Goal: Task Accomplishment & Management: Use online tool/utility

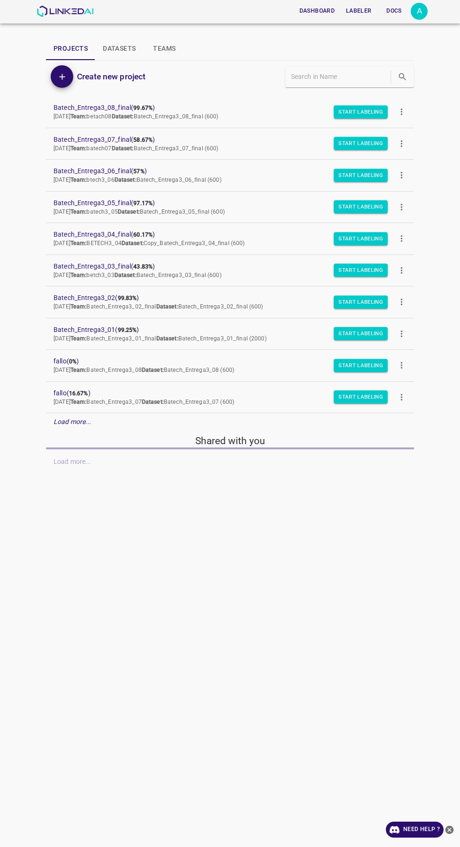
click at [419, 11] on div "A" at bounding box center [419, 11] width 17 height 17
click at [390, 91] on li "Logout" at bounding box center [390, 86] width 74 height 15
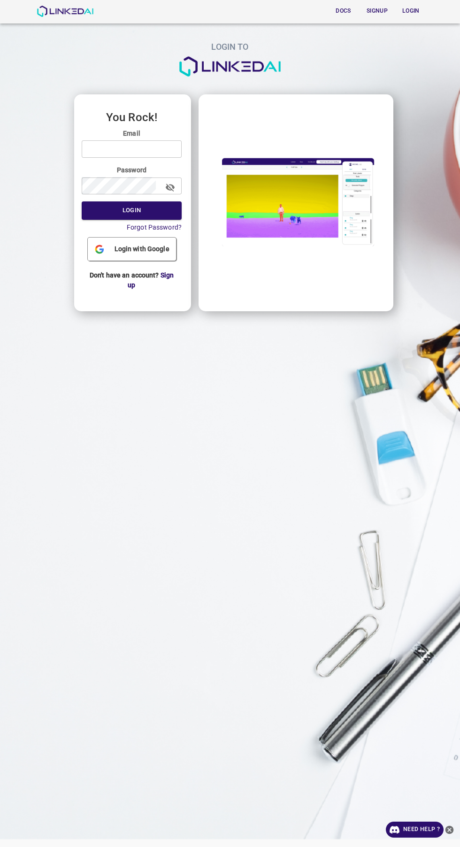
click at [120, 148] on input "email" at bounding box center [132, 148] width 100 height 17
click at [107, 148] on input "email" at bounding box center [132, 148] width 100 height 17
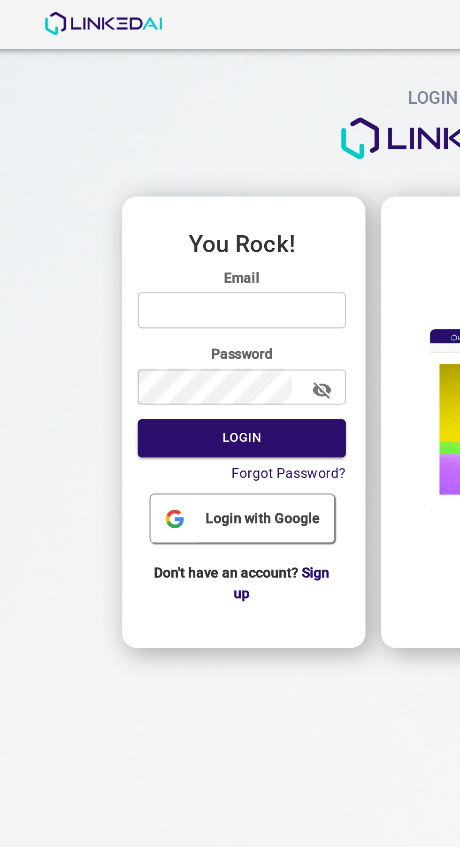
type input "[EMAIL_ADDRESS][DOMAIN_NAME]"
click at [82, 201] on button "Login" at bounding box center [132, 210] width 100 height 18
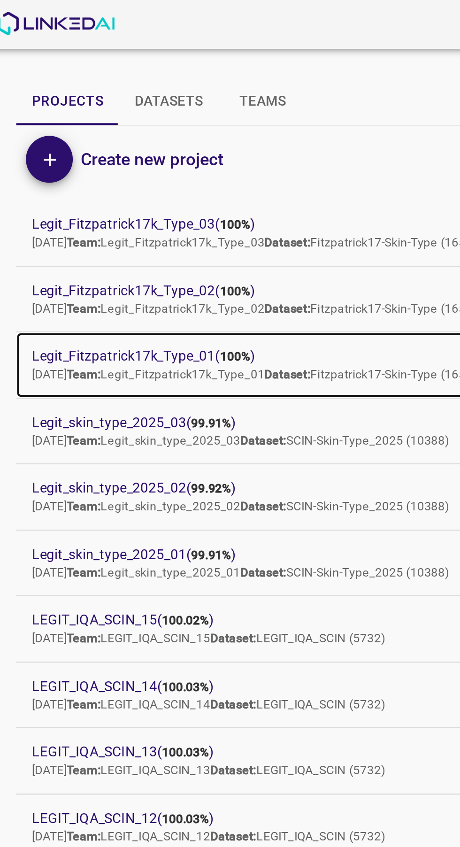
click at [97, 176] on p "Thu Jul 03 2025 Team: Legit_Fitzpatrick17k_Type_01 Dataset: Fitzpatrick17-Skin-…" at bounding box center [223, 180] width 338 height 8
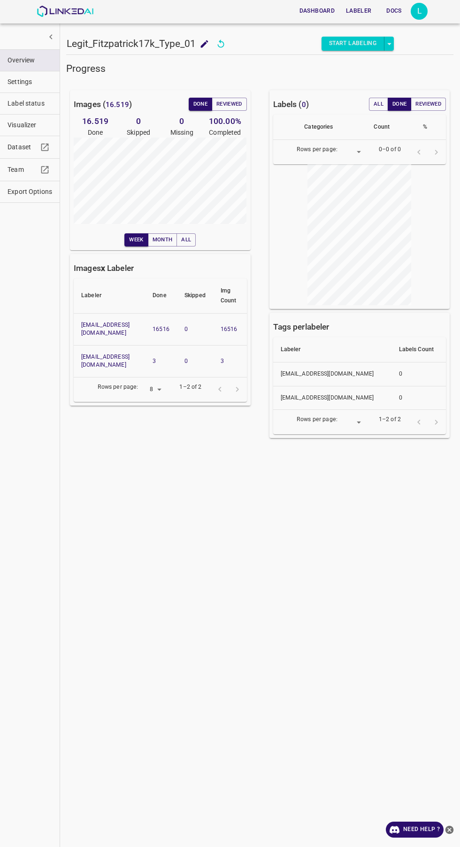
click at [22, 126] on span "Visualizer" at bounding box center [30, 125] width 45 height 10
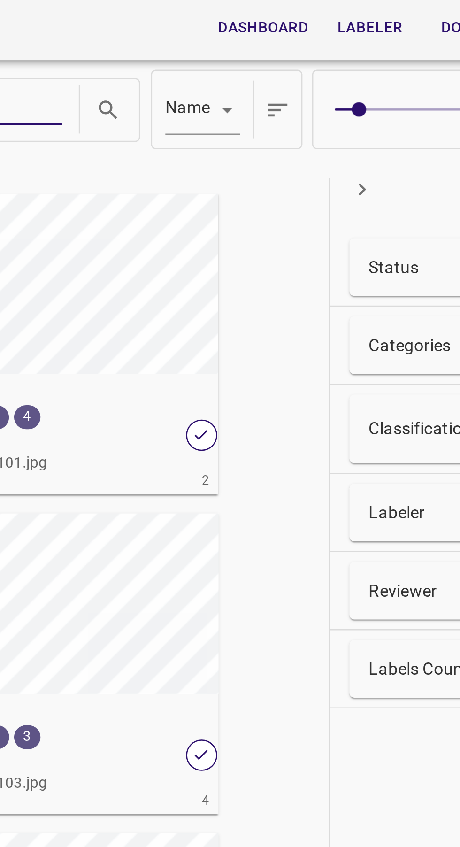
click at [231, 60] on div "Name key" at bounding box center [284, 43] width 339 height 38
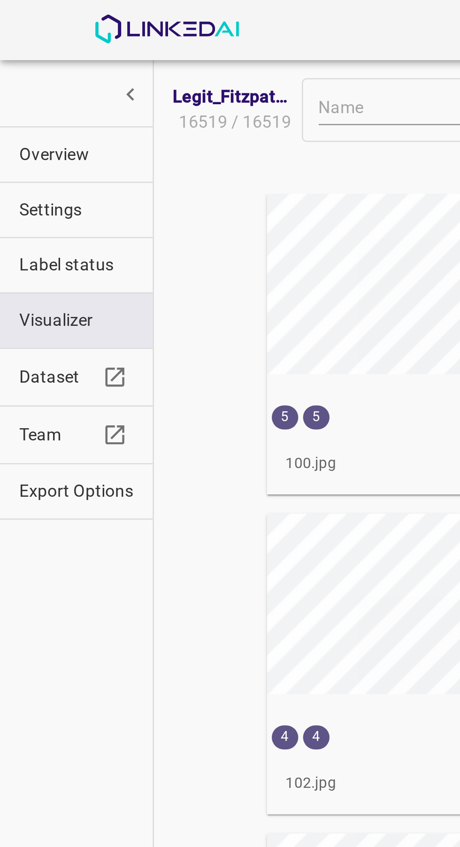
click at [29, 59] on span "Overview" at bounding box center [30, 60] width 45 height 10
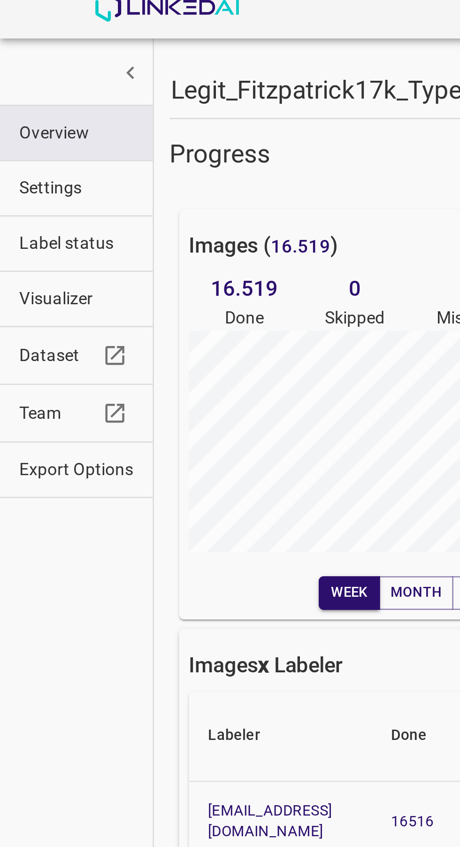
click at [23, 124] on span "Visualizer" at bounding box center [30, 125] width 45 height 10
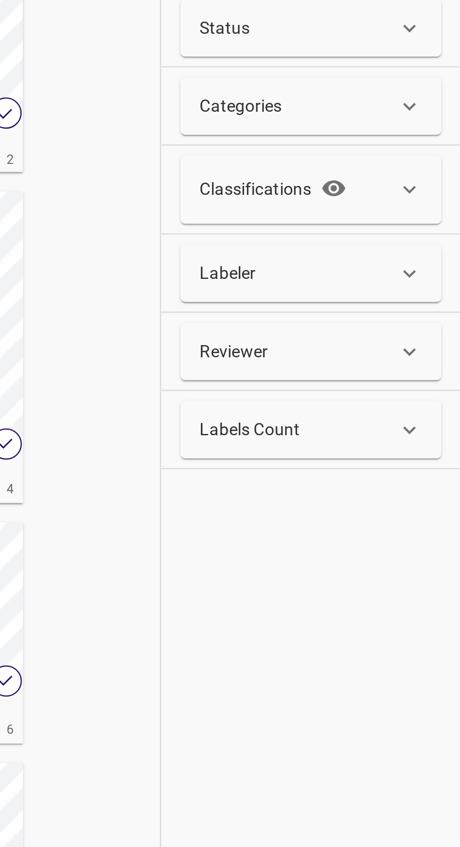
click at [430, 197] on div "Labeler" at bounding box center [396, 200] width 77 height 10
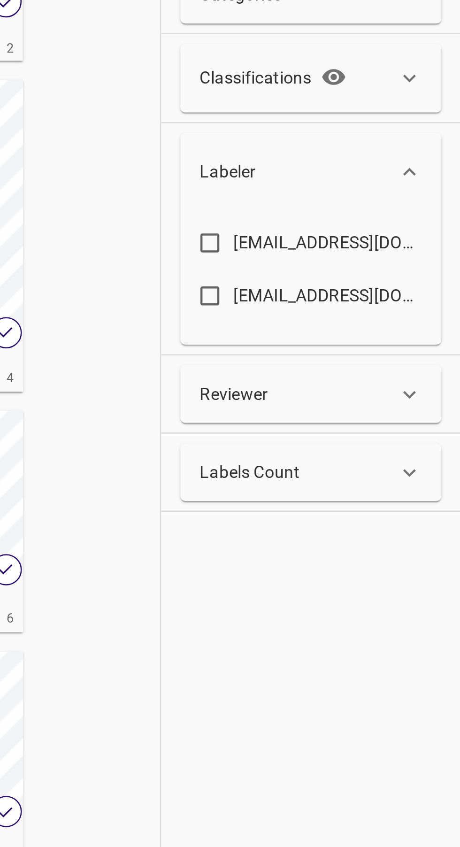
click at [438, 203] on icon at bounding box center [440, 204] width 10 height 10
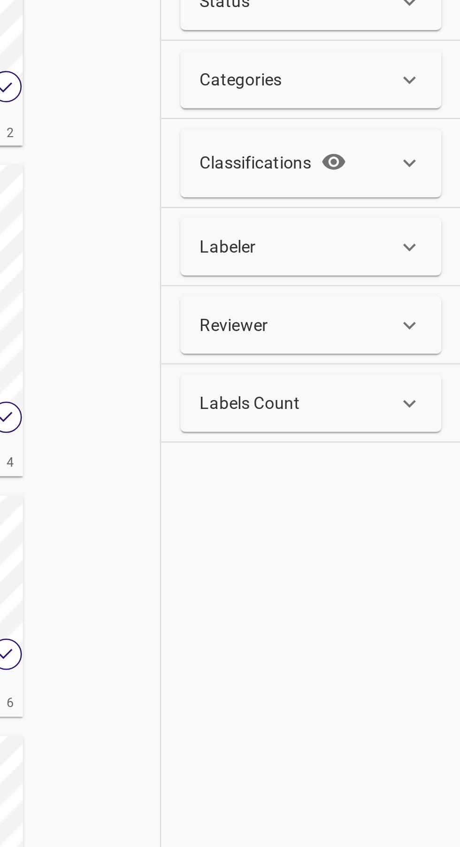
click at [439, 164] on icon at bounding box center [440, 167] width 10 height 10
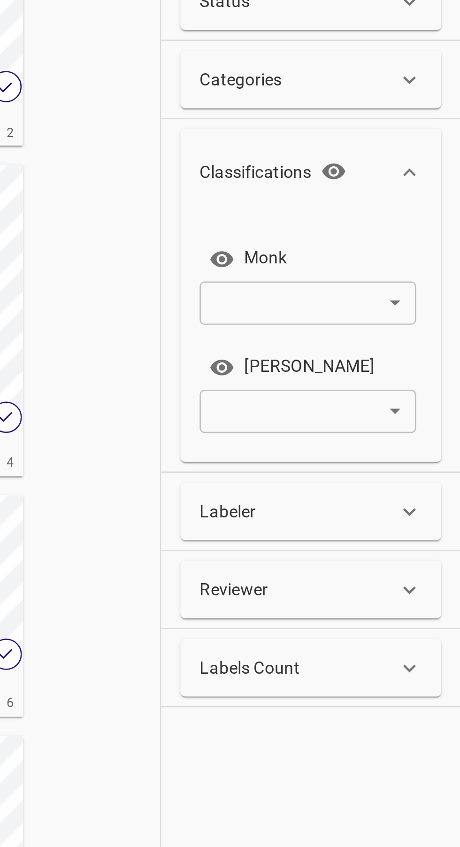
click at [441, 221] on body "Dashboard Labeler Docs L Legit_Fitzpatrick17k_Type_01 16519 / 16519 Name key 5 …" at bounding box center [230, 423] width 460 height 847
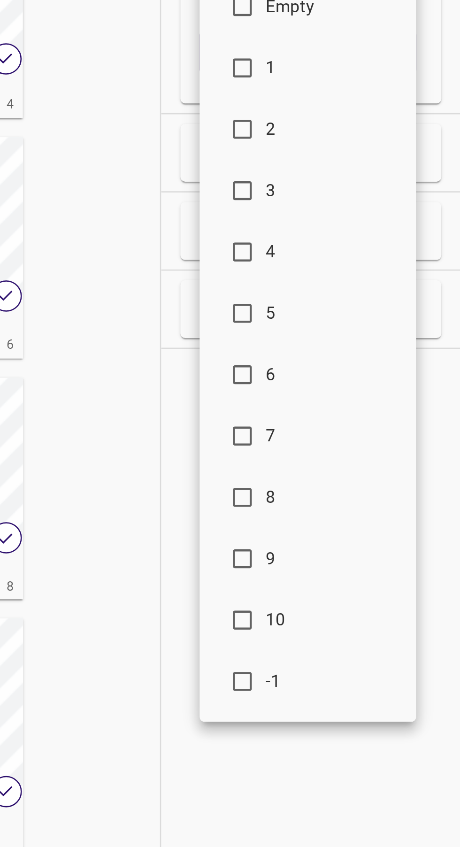
click at [395, 507] on span "-1" at bounding box center [409, 510] width 51 height 10
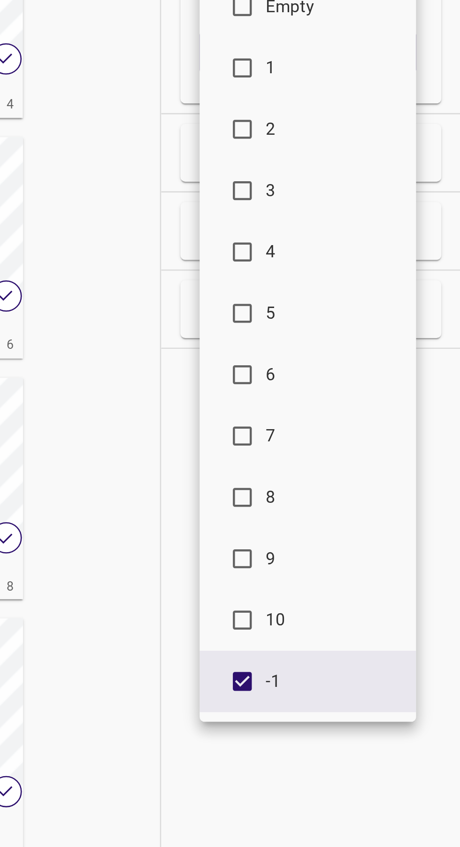
type input "-1"
checkbox input "true"
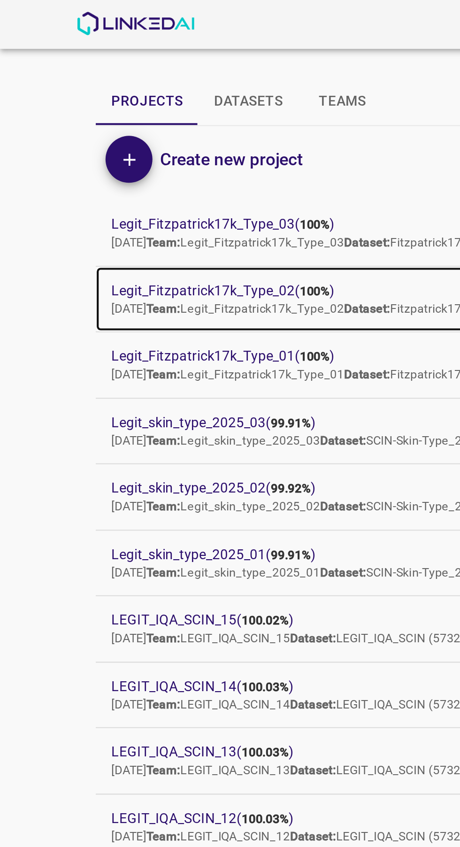
click at [75, 142] on span "Legit_Fitzpatrick17k_Type_02 ( 100% )" at bounding box center [223, 140] width 338 height 10
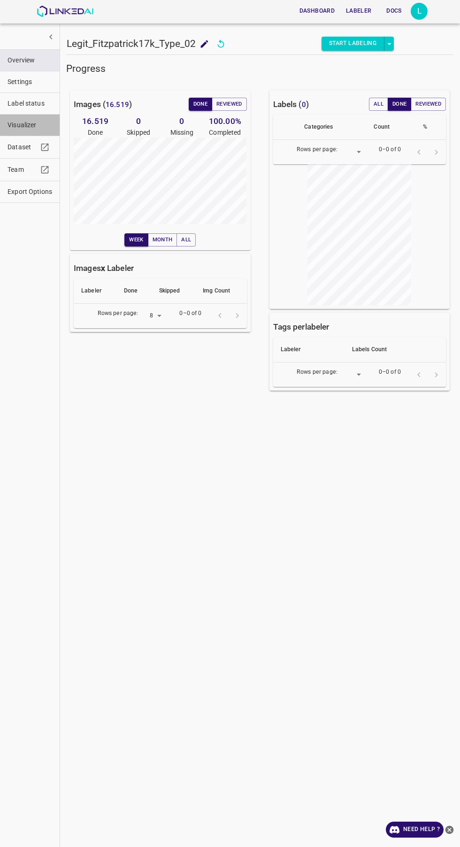
click at [21, 126] on span "Visualizer" at bounding box center [30, 125] width 45 height 10
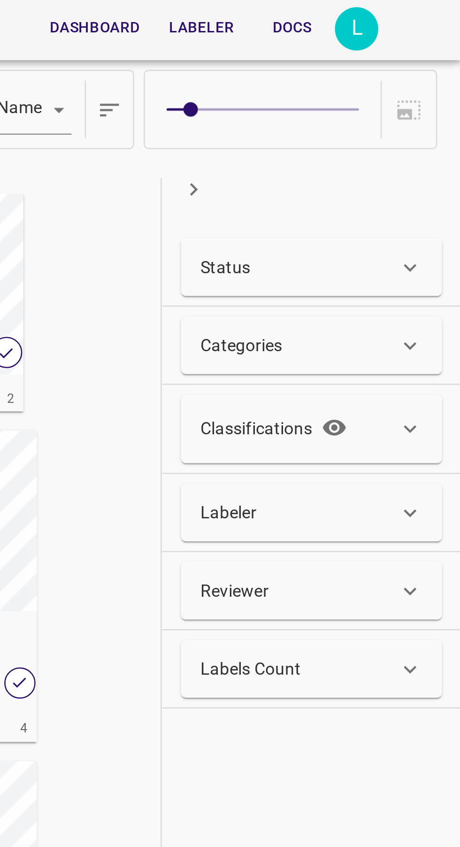
scroll to position [42, 0]
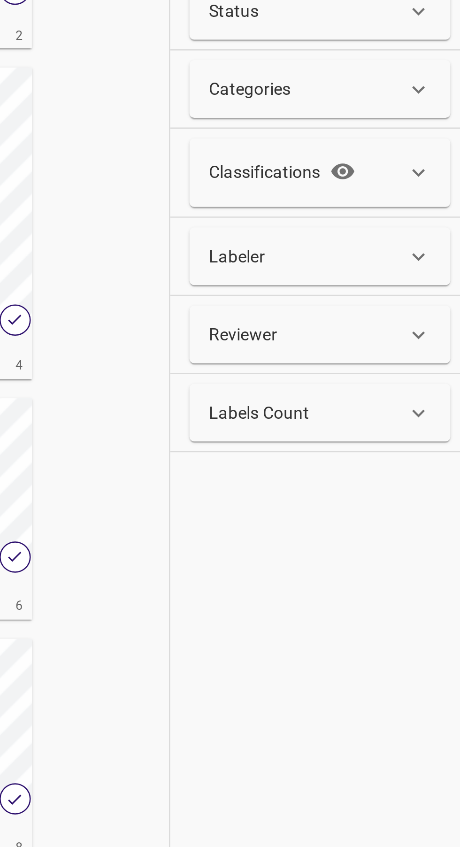
click at [437, 172] on icon at bounding box center [440, 167] width 10 height 10
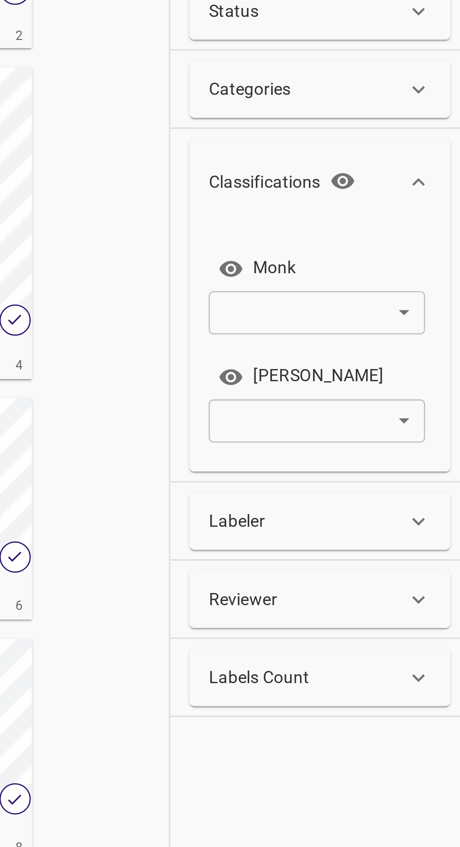
click at [430, 219] on body "Dashboard Labeler Docs L Legit_Fitzpatrick17k_Type_02 16519 / 16519 Name key 5 …" at bounding box center [230, 423] width 460 height 847
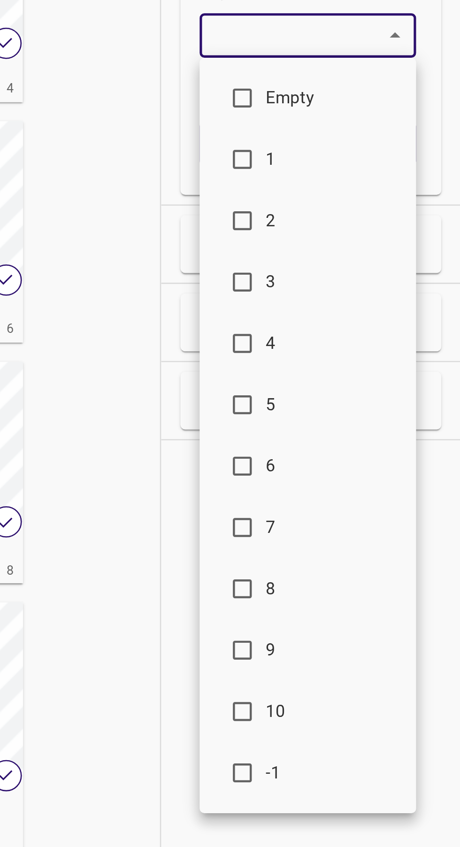
click at [393, 506] on span "-1" at bounding box center [409, 510] width 51 height 10
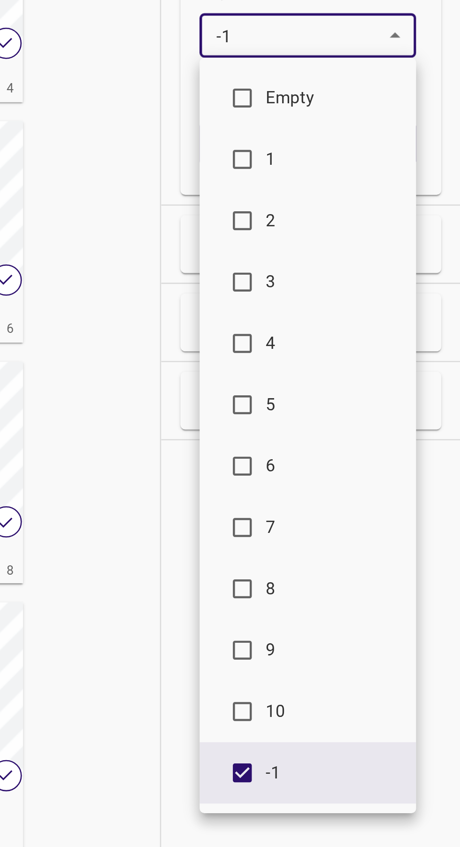
type input "-1"
checkbox input "true"
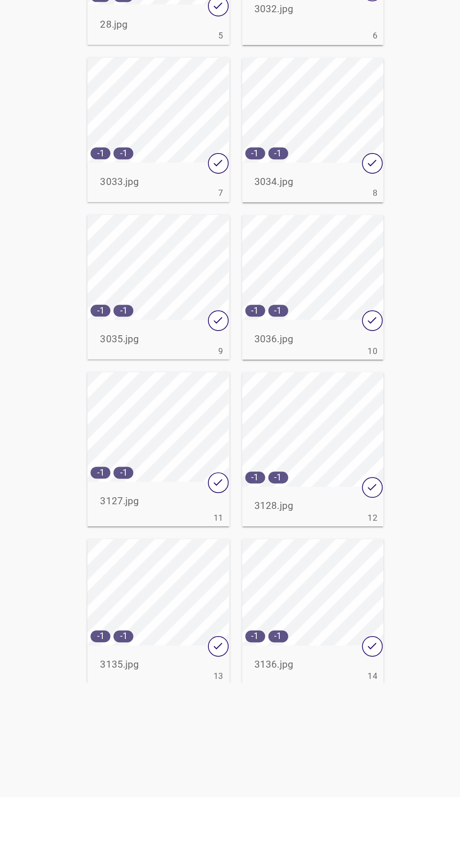
scroll to position [0, 0]
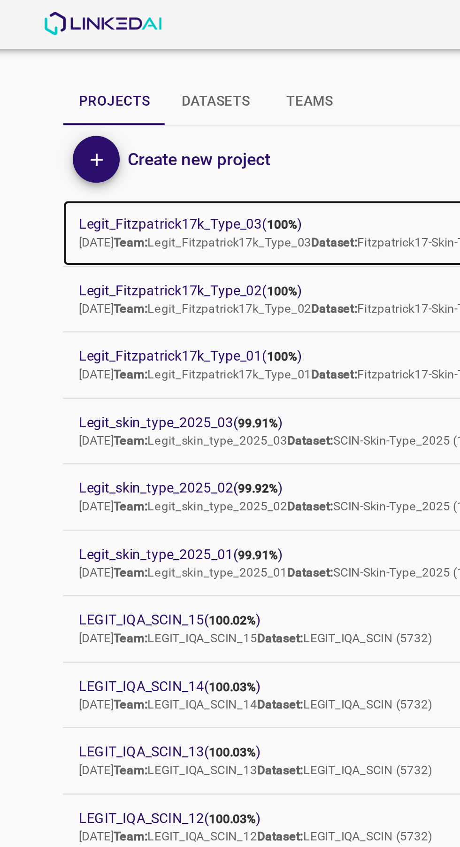
click at [74, 108] on span "Legit_Fitzpatrick17k_Type_03 ( 100% )" at bounding box center [223, 108] width 338 height 10
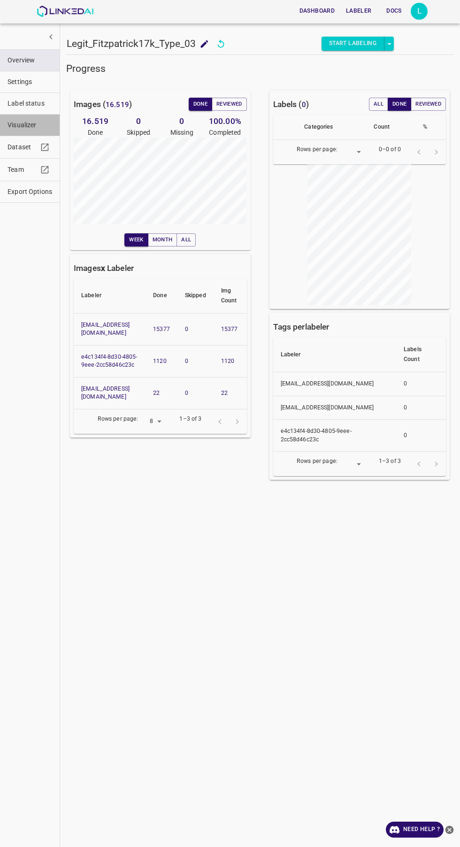
click at [21, 126] on span "Visualizer" at bounding box center [30, 125] width 45 height 10
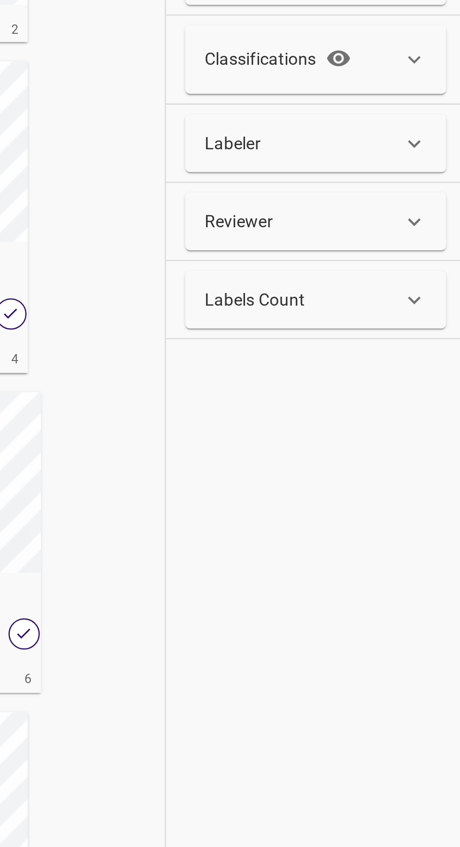
scroll to position [7, 0]
click at [433, 170] on div "Classifications" at bounding box center [396, 167] width 77 height 15
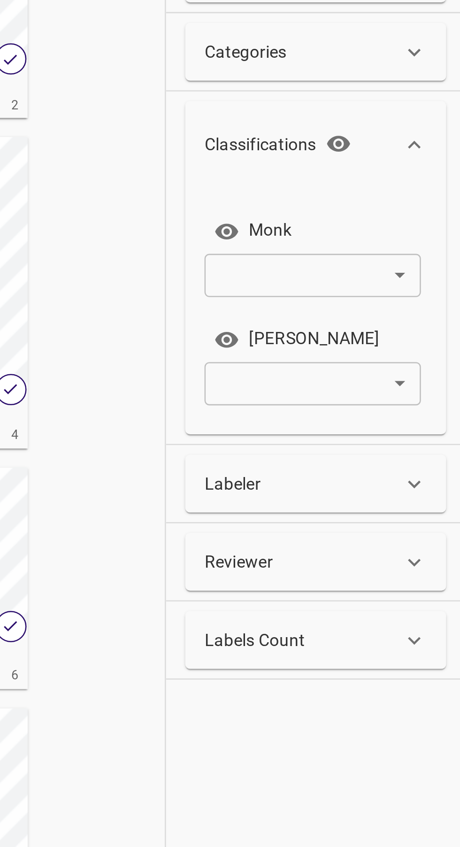
click at [425, 217] on body "Dashboard Labeler Docs L Legit_[PERSON_NAME]17k_Type_03 16519 / 16519 Name key …" at bounding box center [230, 423] width 460 height 847
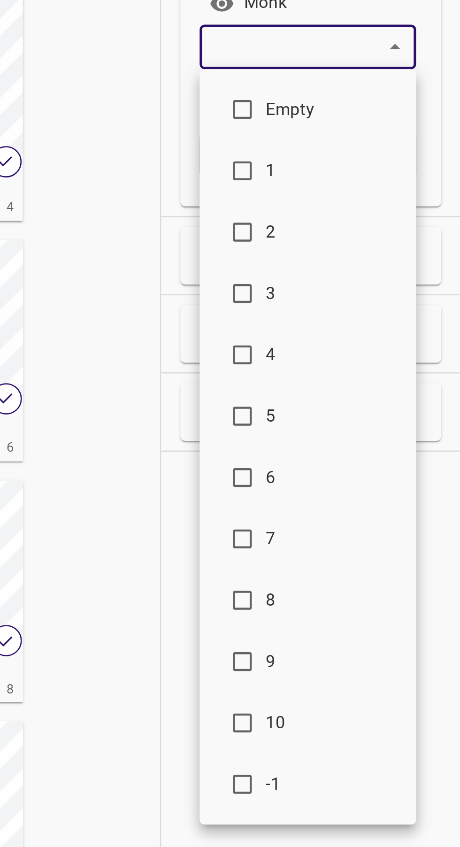
click at [392, 513] on span "-1" at bounding box center [409, 510] width 51 height 10
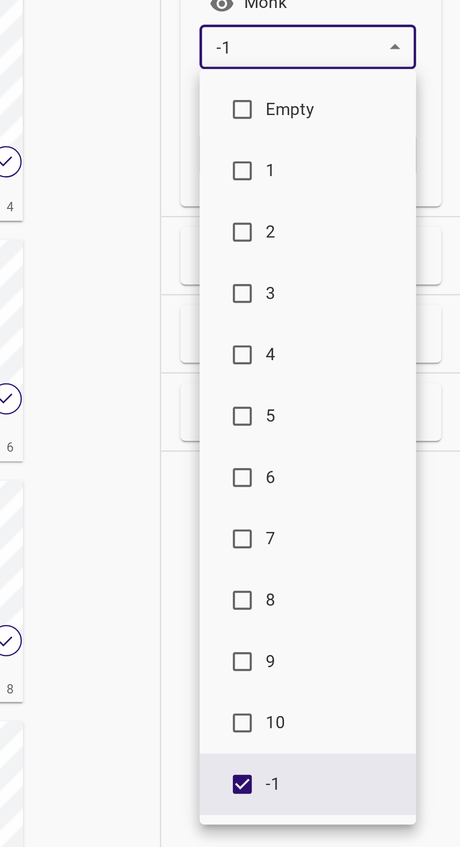
type input "-1"
checkbox input "true"
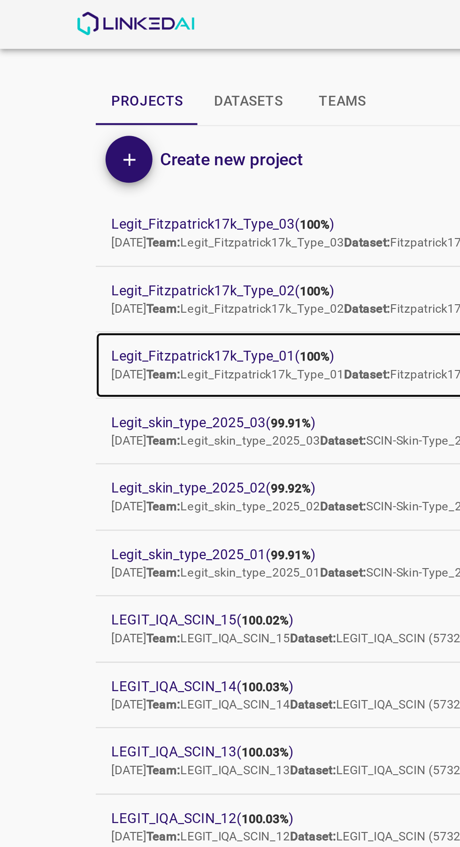
click at [137, 177] on p "[DATE] Team: Legit_Fitzpatrick17k_Type_01 Dataset: Fitzpatrick17-Skin-Type (165…" at bounding box center [223, 180] width 338 height 8
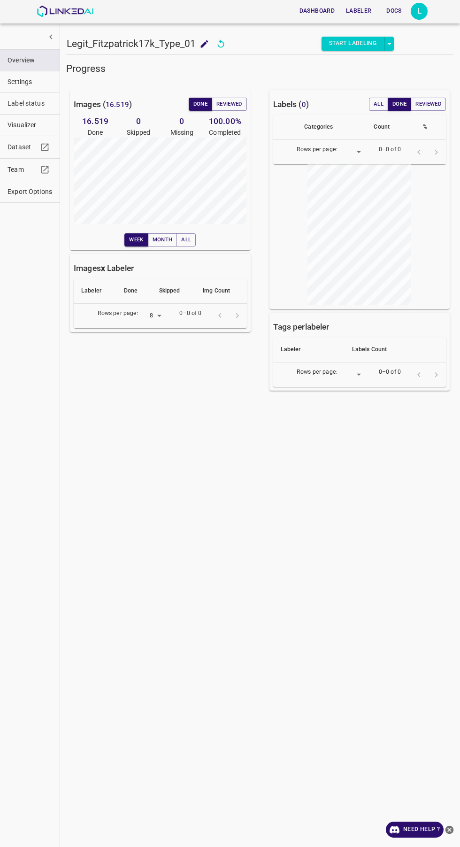
click at [22, 125] on span "Visualizer" at bounding box center [30, 125] width 45 height 10
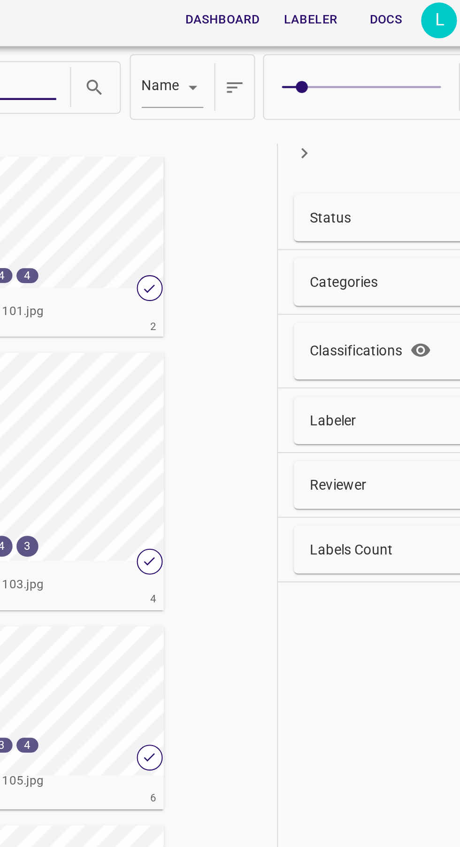
scroll to position [6, 0]
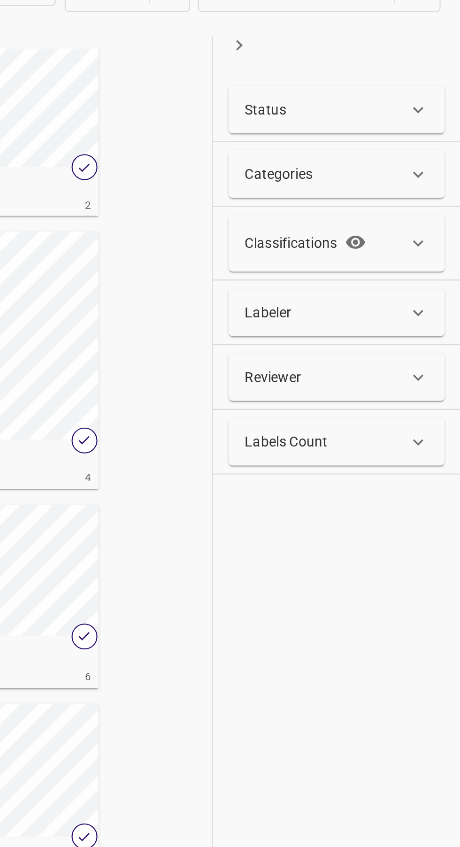
click at [440, 169] on icon at bounding box center [440, 167] width 10 height 10
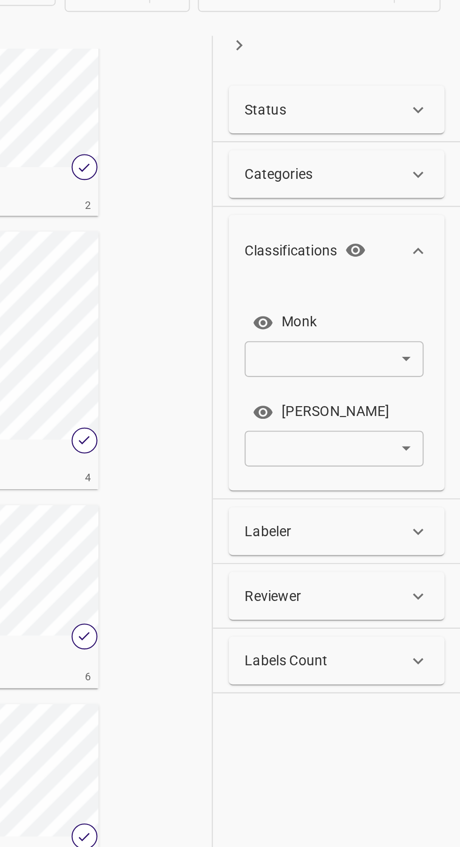
click at [434, 222] on body "Dashboard Labeler Docs L Legit_Fitzpatrick17k_Type_01 16519 / 16519 Name key 5 …" at bounding box center [230, 423] width 460 height 847
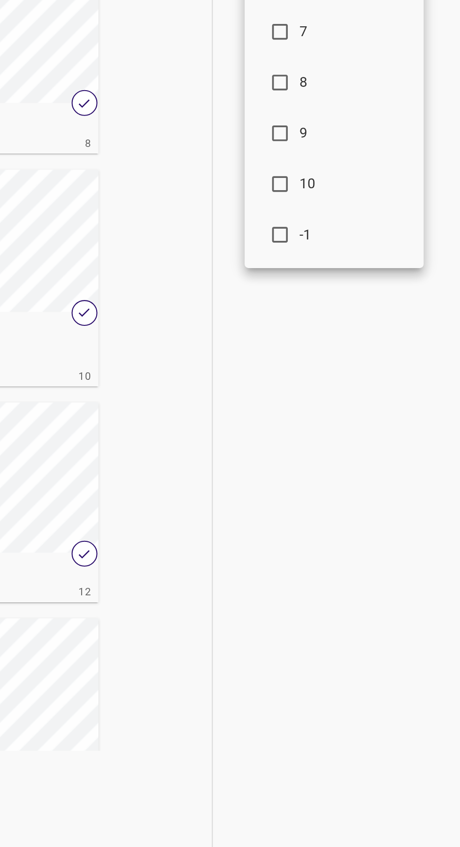
click at [393, 511] on span "-1" at bounding box center [409, 510] width 51 height 10
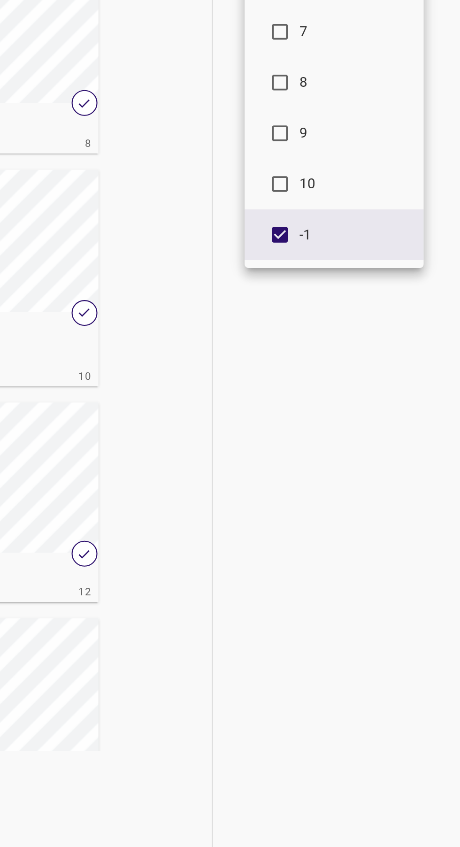
type input "-1"
checkbox input "true"
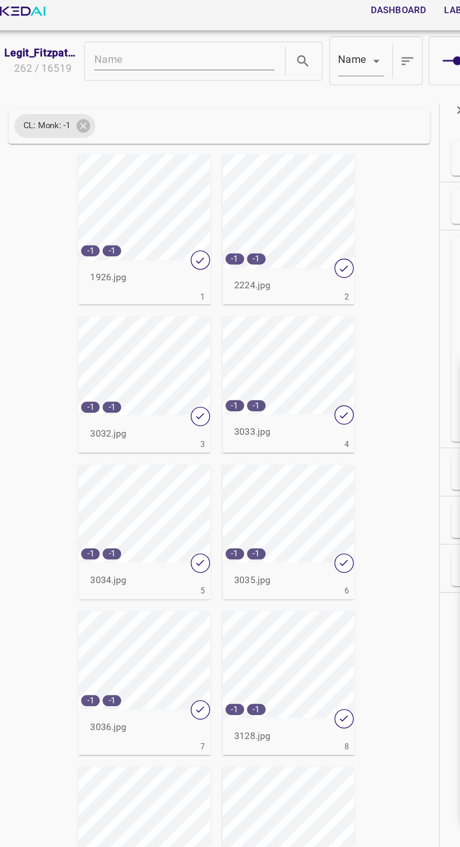
scroll to position [0, 0]
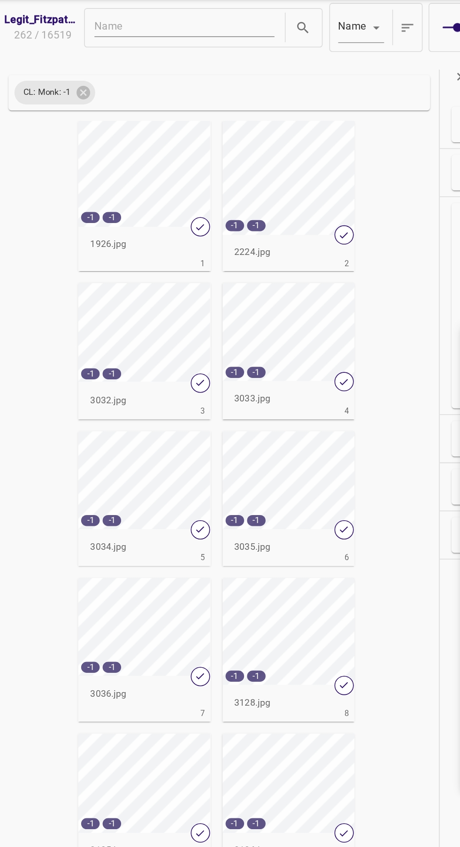
click at [124, 82] on div at bounding box center [230, 423] width 460 height 847
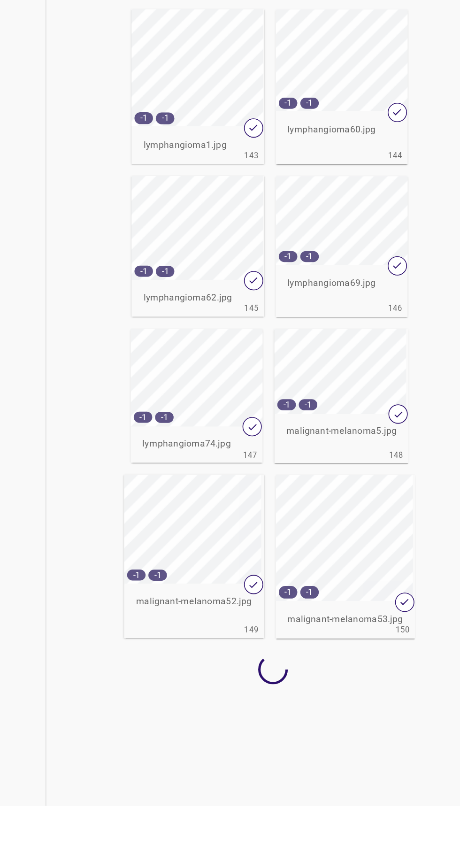
scroll to position [7774, 0]
